Goal: Go to known website: Access a specific website the user already knows

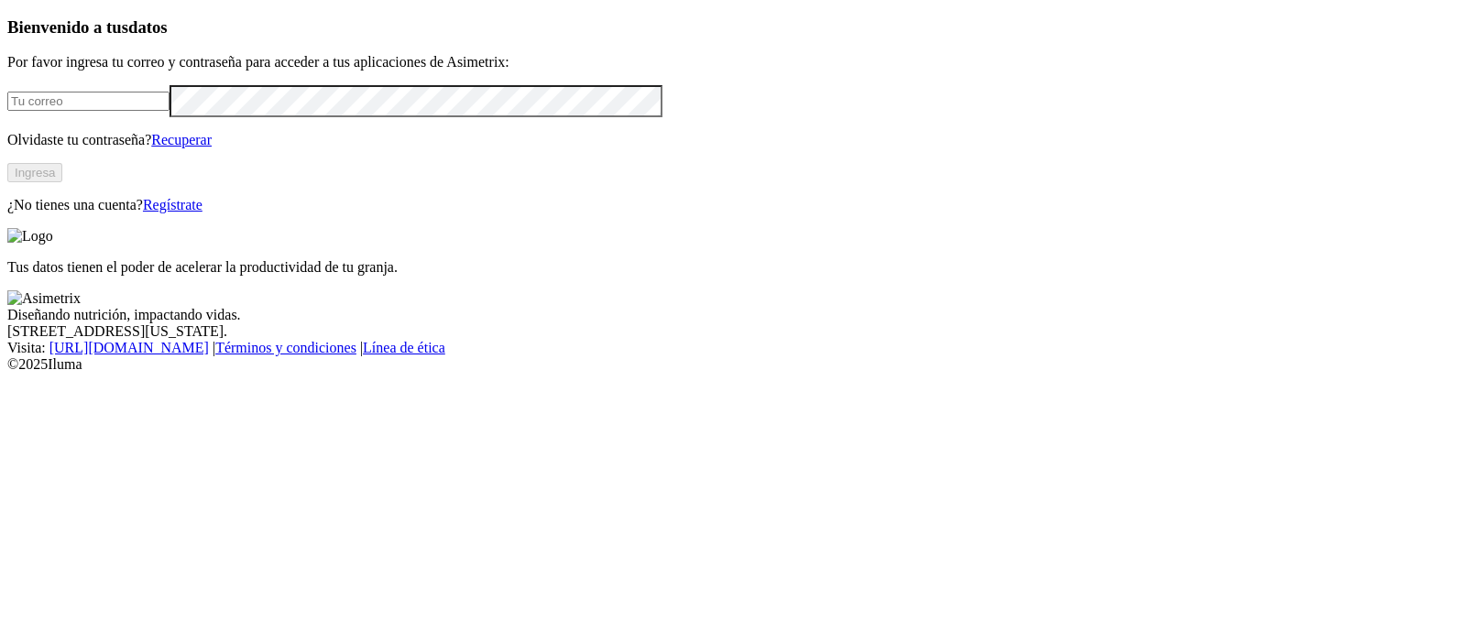
type input "[PERSON_NAME][EMAIL_ADDRESS][PERSON_NAME][DOMAIN_NAME]"
click at [62, 182] on button "Ingresa" at bounding box center [34, 172] width 55 height 19
